Goal: Navigation & Orientation: Find specific page/section

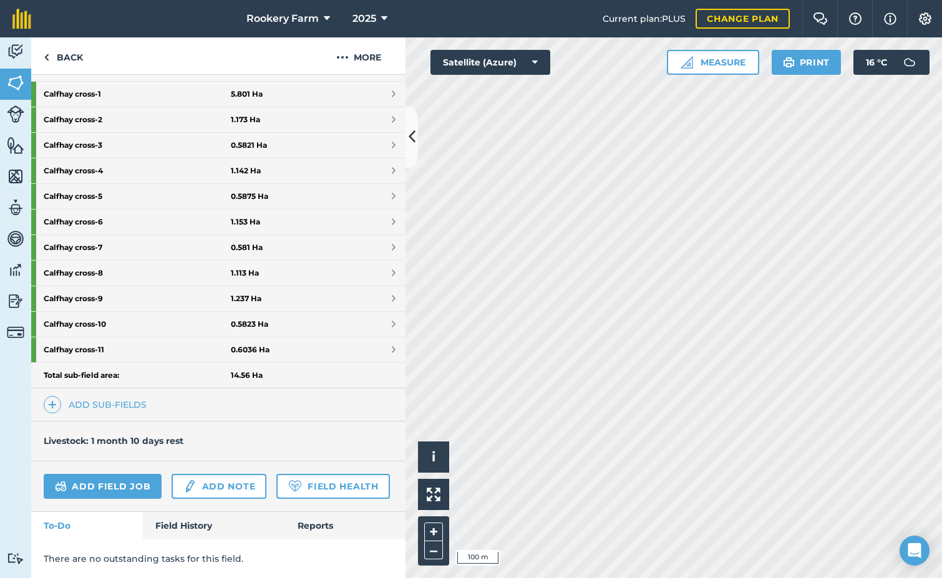
scroll to position [372, 0]
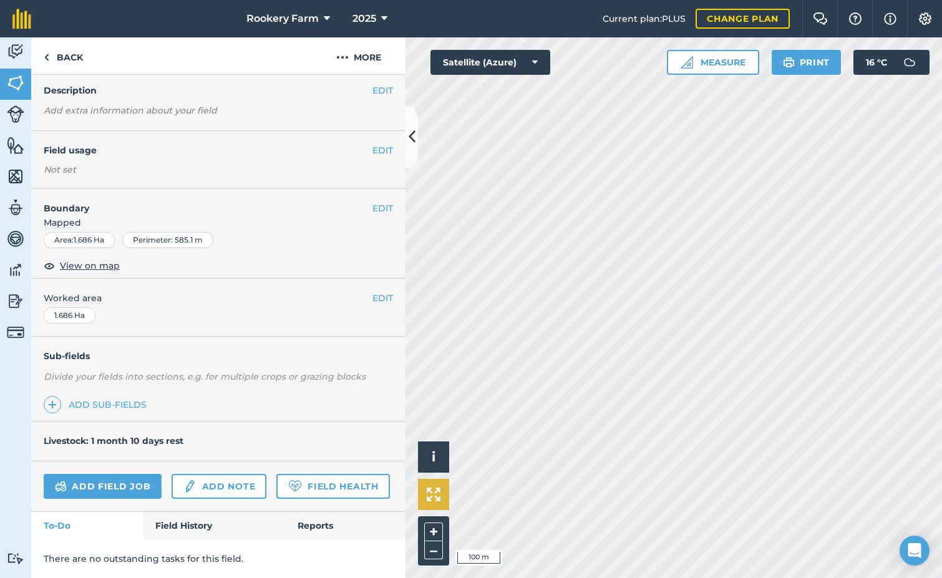
scroll to position [42, 0]
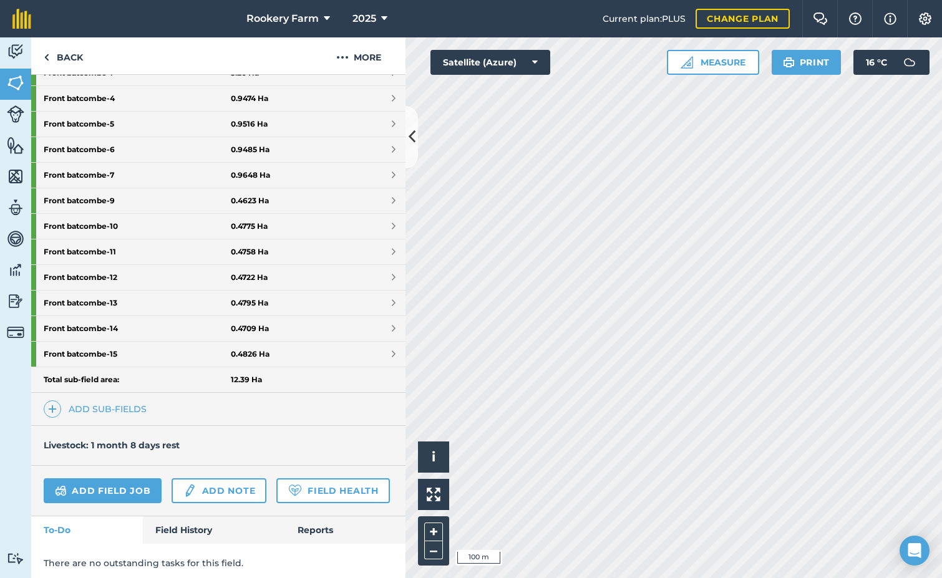
scroll to position [397, 0]
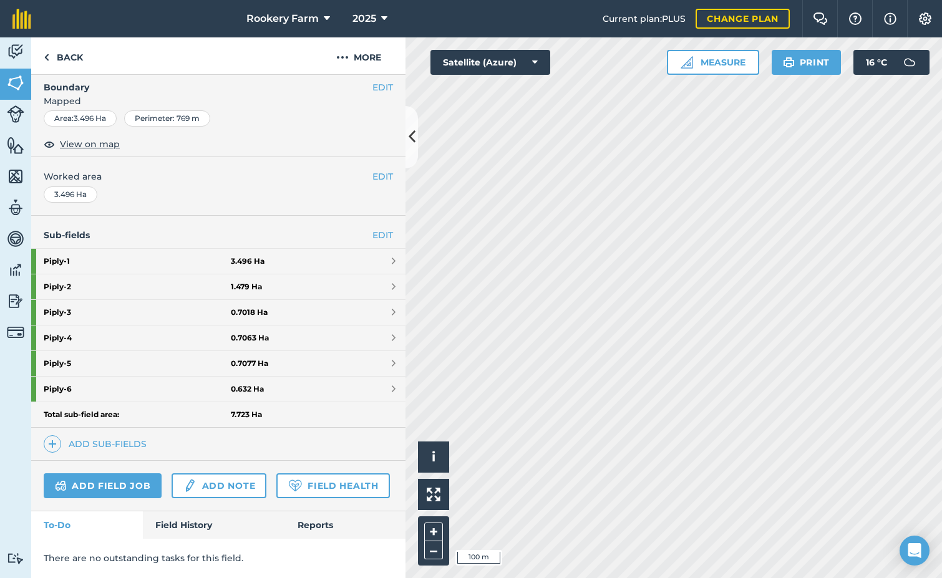
scroll to position [244, 0]
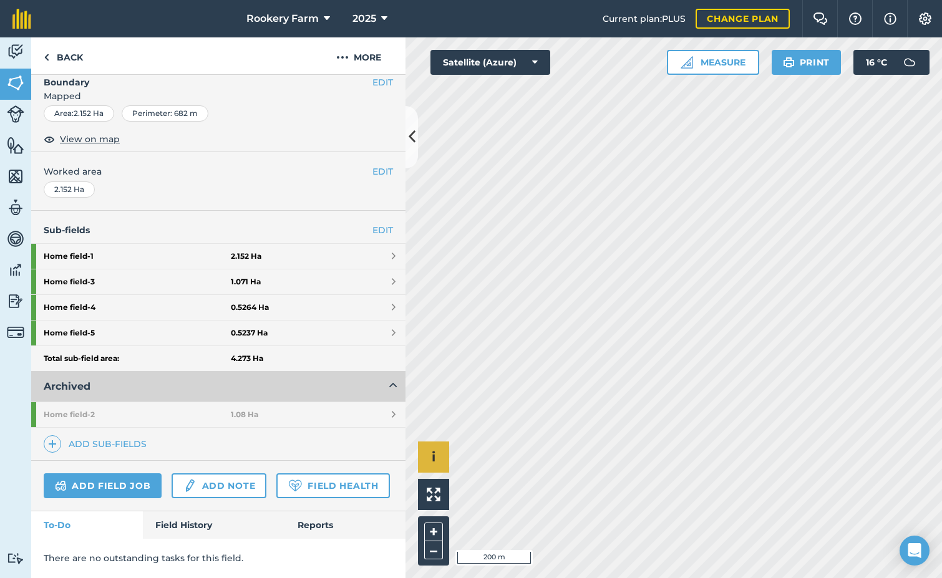
scroll to position [249, 0]
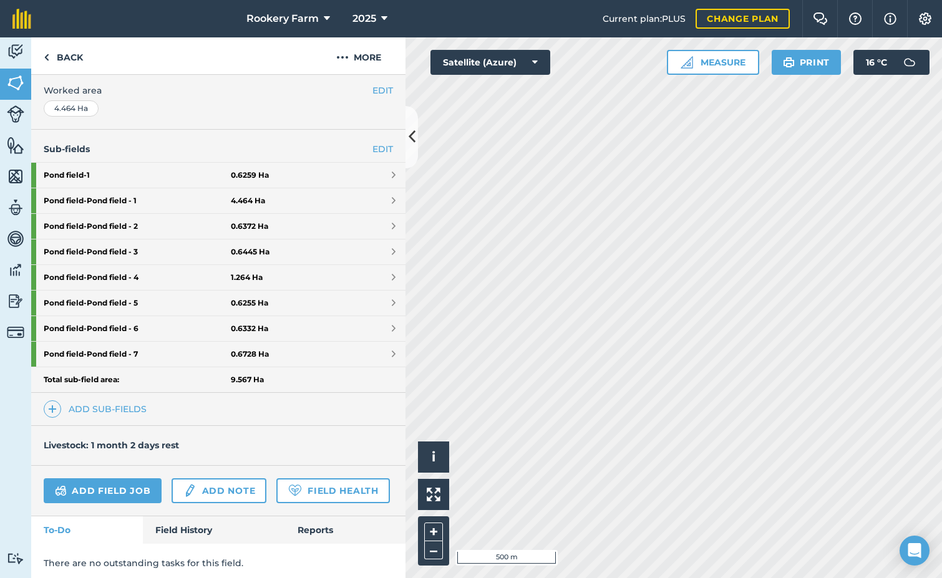
scroll to position [295, 0]
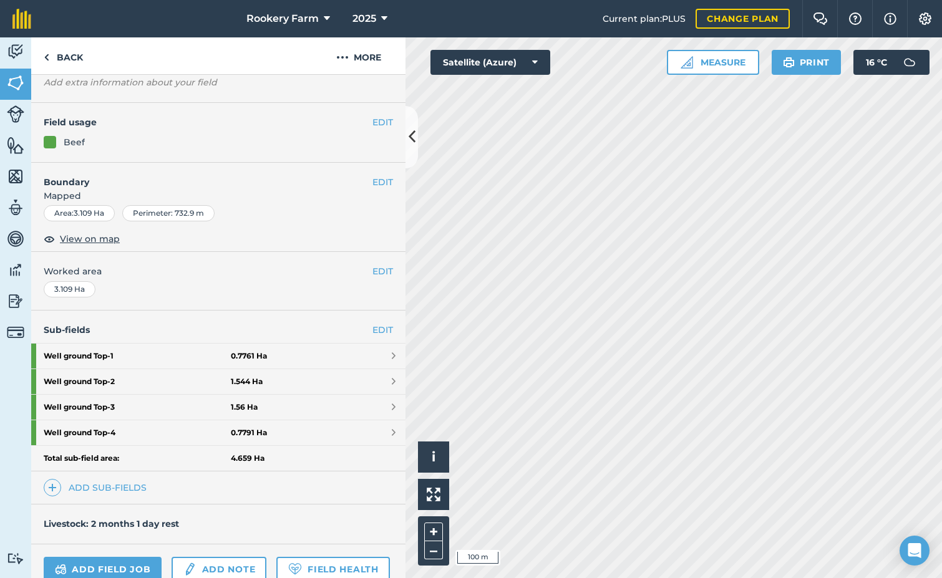
scroll to position [193, 0]
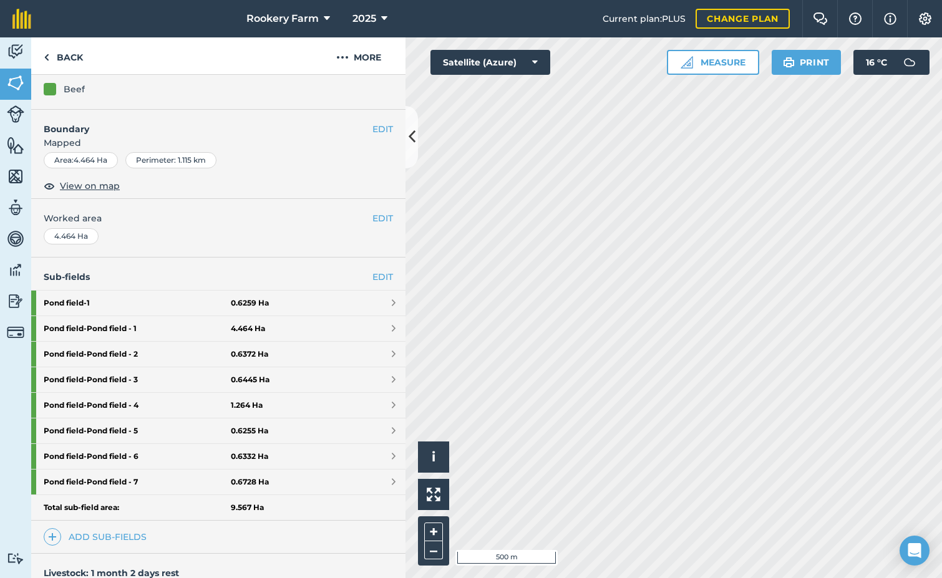
scroll to position [68, 0]
